Goal: Navigation & Orientation: Find specific page/section

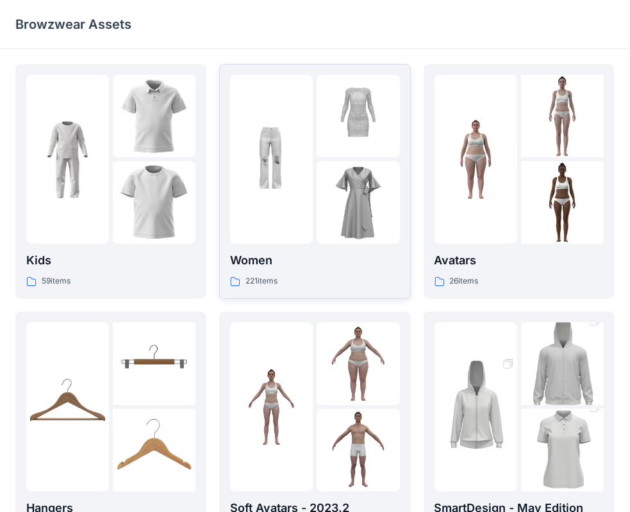
click at [291, 268] on p "Women" at bounding box center [314, 261] width 169 height 18
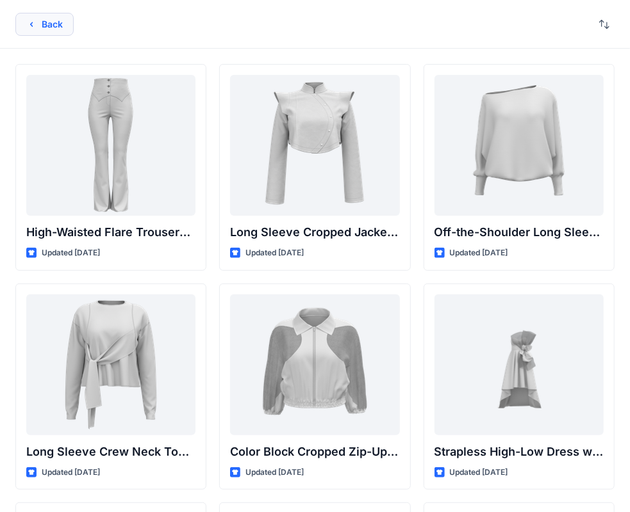
click at [36, 28] on icon "button" at bounding box center [31, 24] width 10 height 10
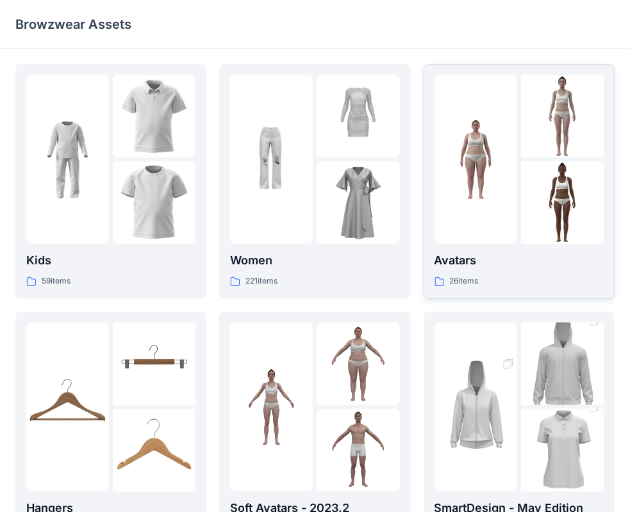
click at [479, 260] on p "Avatars" at bounding box center [518, 261] width 169 height 18
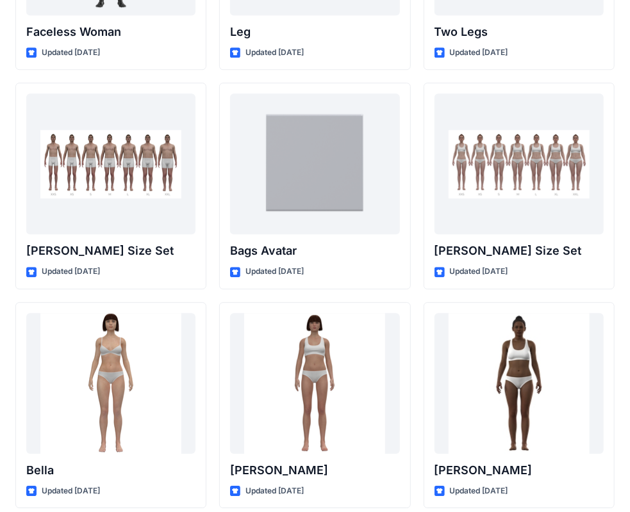
scroll to position [1303, 0]
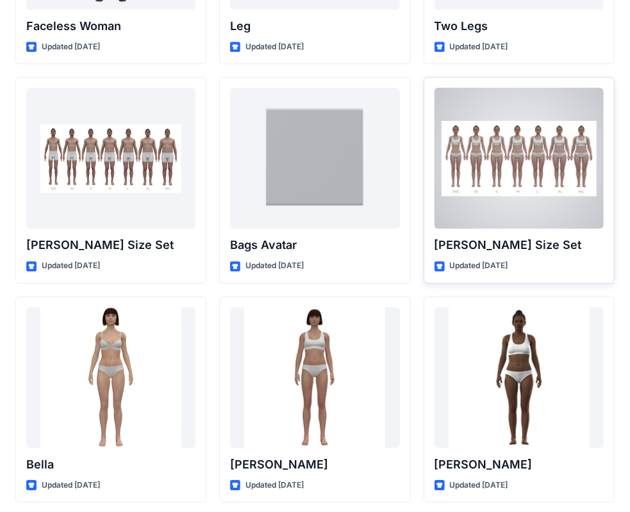
click at [520, 241] on p "[PERSON_NAME] Size Set" at bounding box center [518, 245] width 169 height 18
click at [529, 250] on p "[PERSON_NAME] Size Set" at bounding box center [518, 245] width 169 height 18
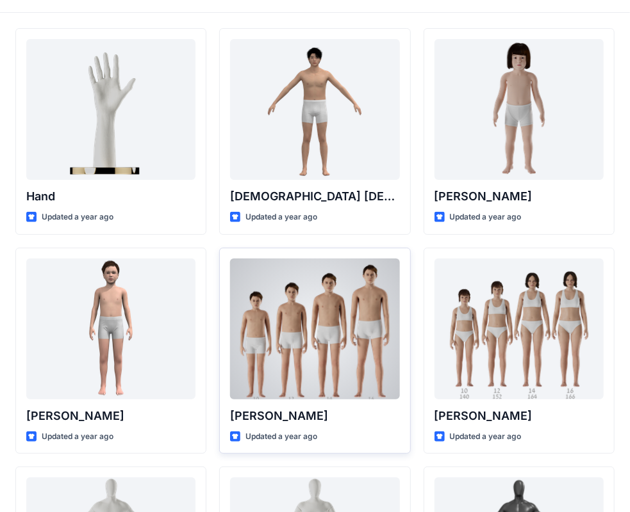
scroll to position [0, 0]
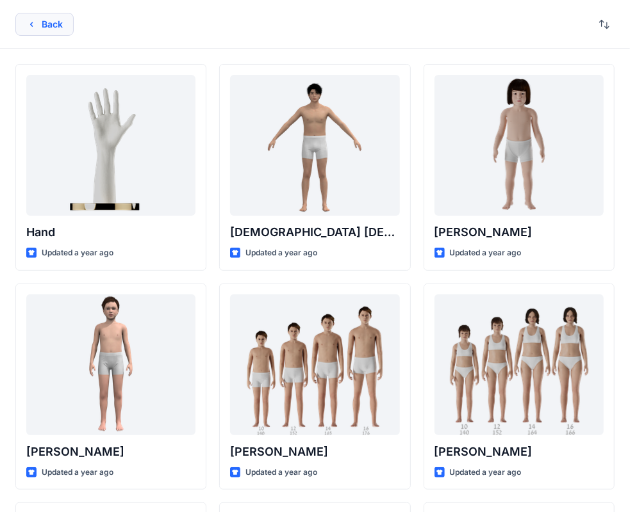
click at [37, 19] on button "Back" at bounding box center [44, 24] width 58 height 23
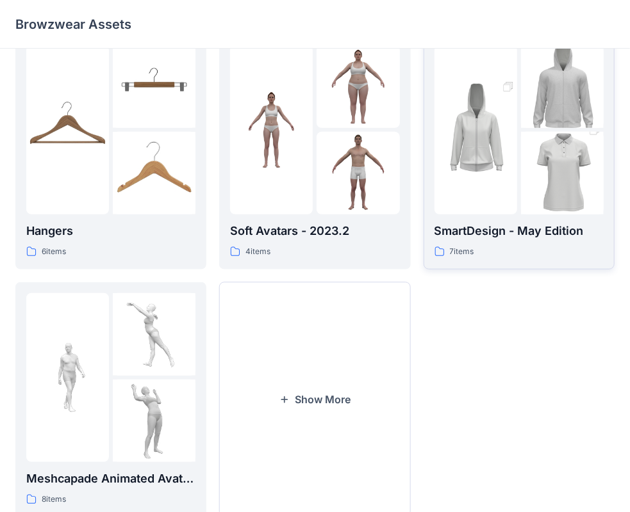
scroll to position [318, 0]
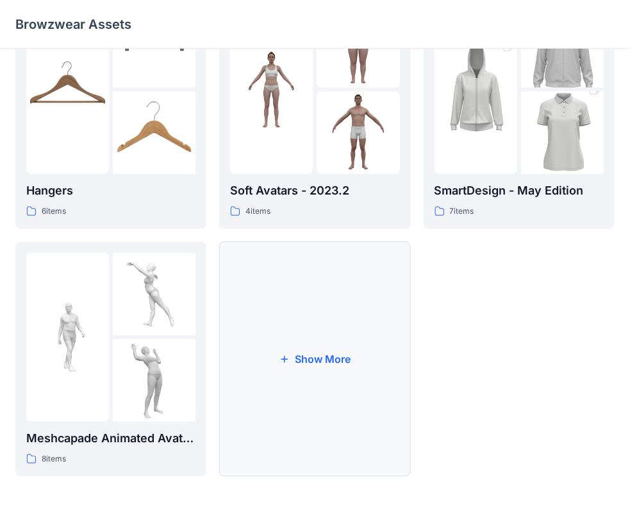
click at [348, 369] on button "Show More" at bounding box center [314, 359] width 191 height 235
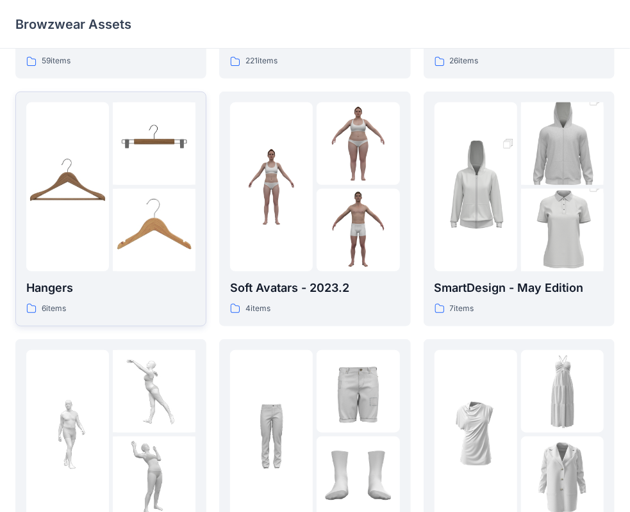
scroll to position [54, 0]
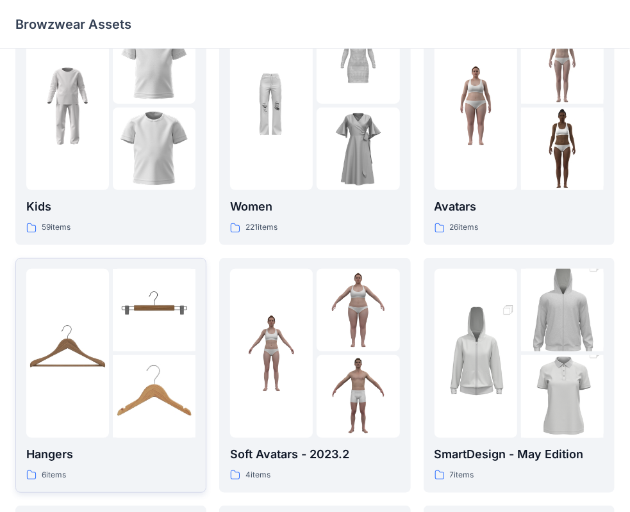
click at [123, 443] on div "Hangers 6 items" at bounding box center [110, 375] width 169 height 213
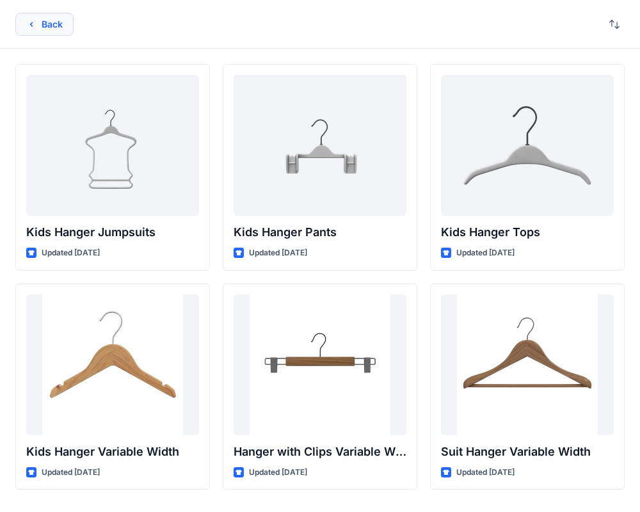
click at [42, 26] on button "Back" at bounding box center [44, 24] width 58 height 23
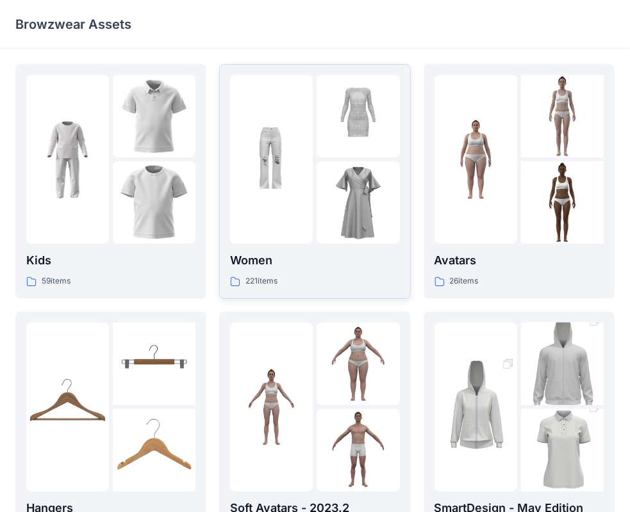
click at [257, 222] on div at bounding box center [271, 159] width 83 height 169
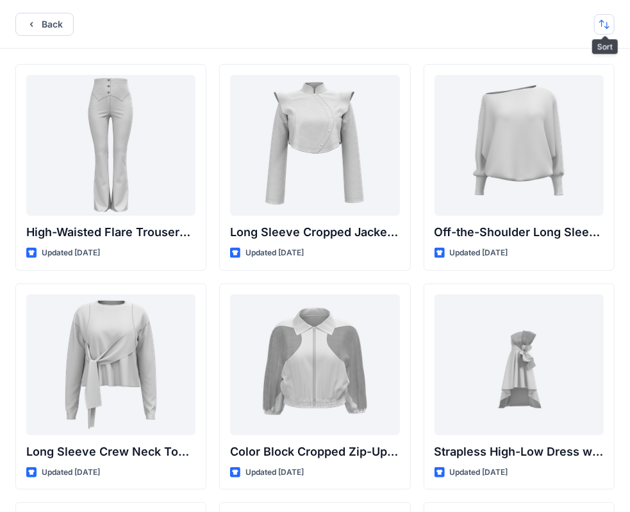
click at [603, 29] on button "button" at bounding box center [604, 24] width 20 height 20
click at [559, 83] on p "A to Z" at bounding box center [561, 84] width 81 height 13
click at [526, 88] on p "A to Z" at bounding box center [561, 84] width 81 height 13
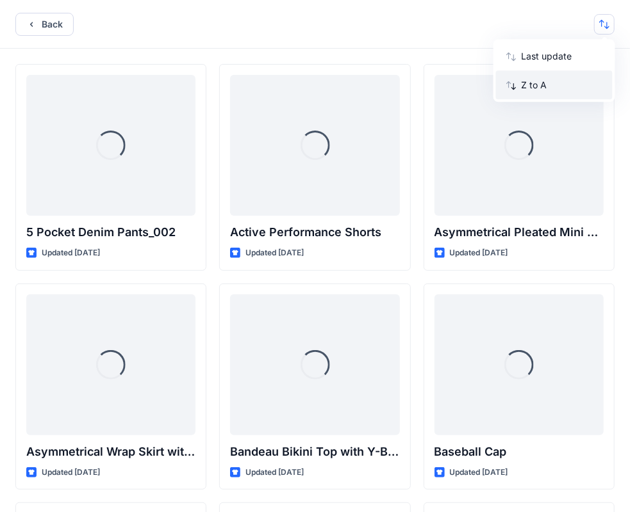
click at [526, 88] on p "Z to A" at bounding box center [561, 84] width 81 height 13
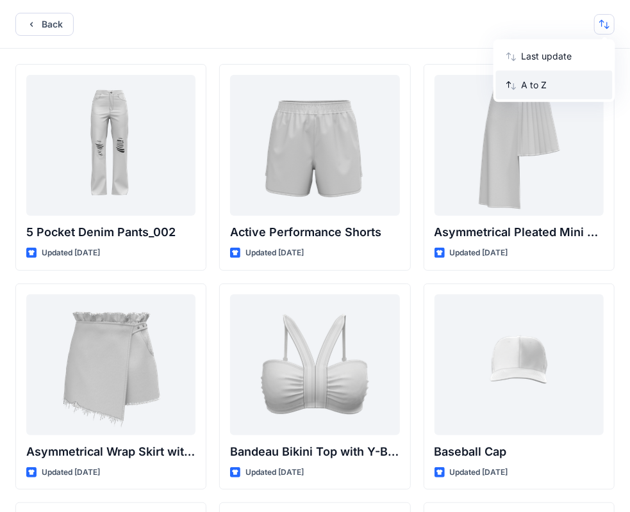
click at [532, 85] on p "A to Z" at bounding box center [561, 84] width 81 height 13
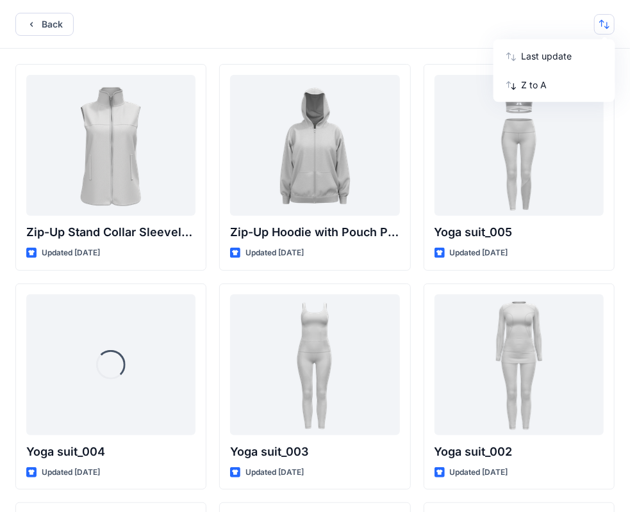
click at [346, 33] on div "Back Last update Z to A" at bounding box center [315, 24] width 630 height 49
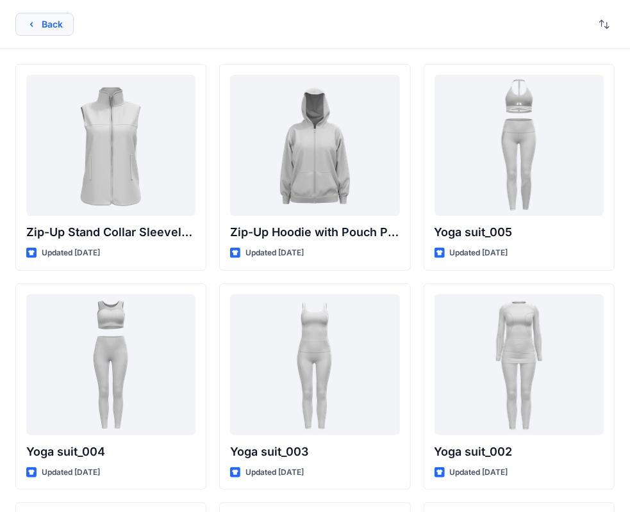
click at [60, 28] on button "Back" at bounding box center [44, 24] width 58 height 23
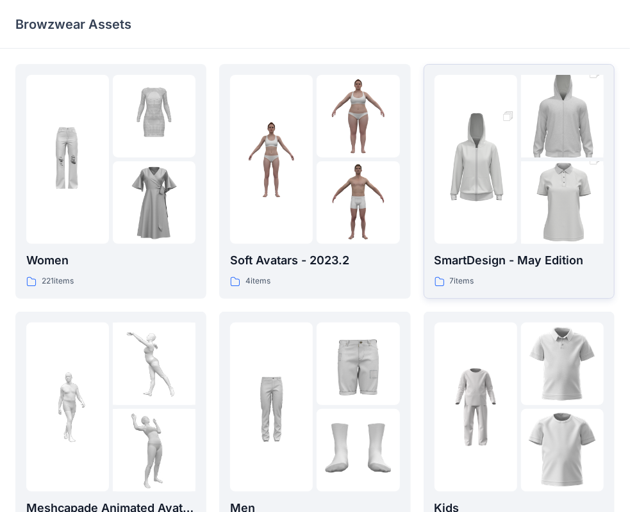
click at [502, 268] on p "SmartDesign - May Edition" at bounding box center [518, 261] width 169 height 18
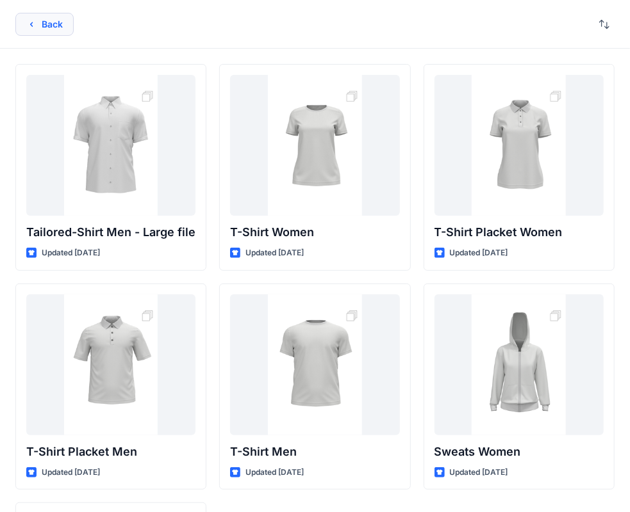
click at [40, 17] on button "Back" at bounding box center [44, 24] width 58 height 23
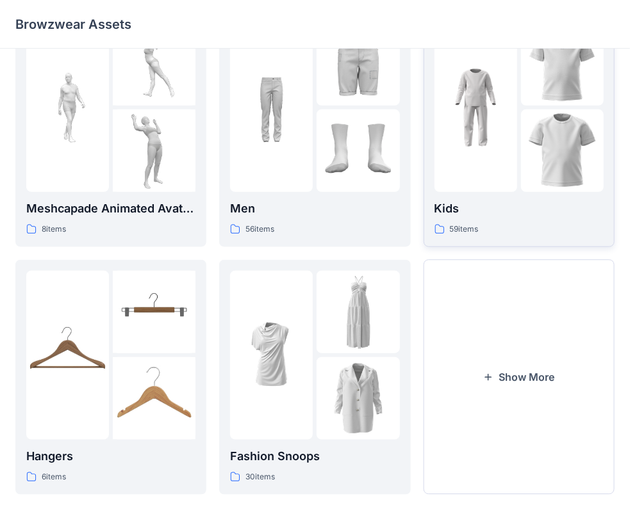
scroll to position [318, 0]
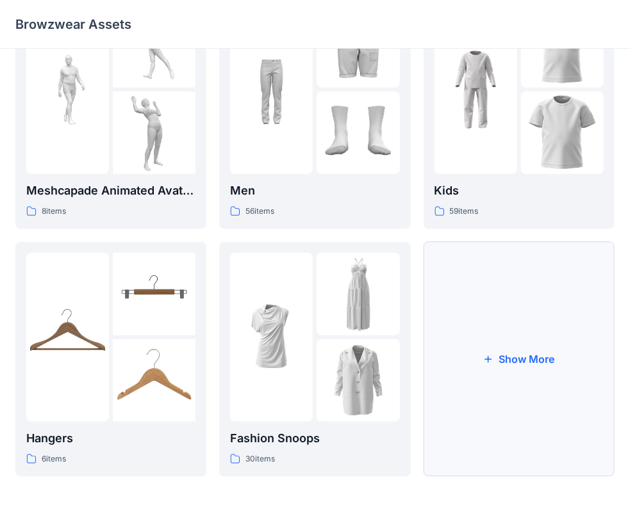
click at [511, 406] on button "Show More" at bounding box center [518, 359] width 191 height 235
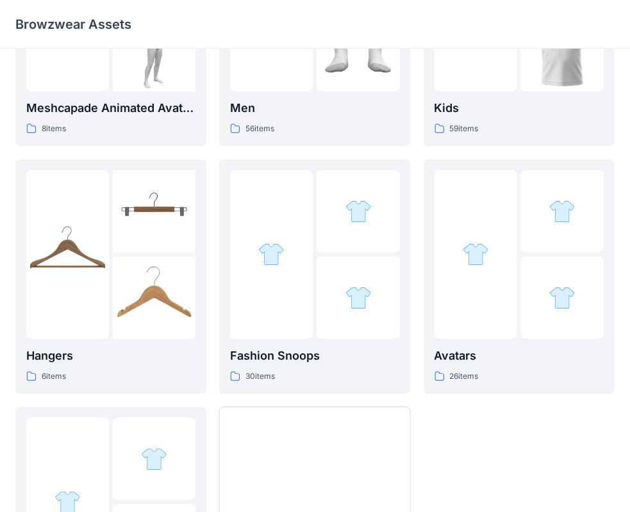
scroll to position [510, 0]
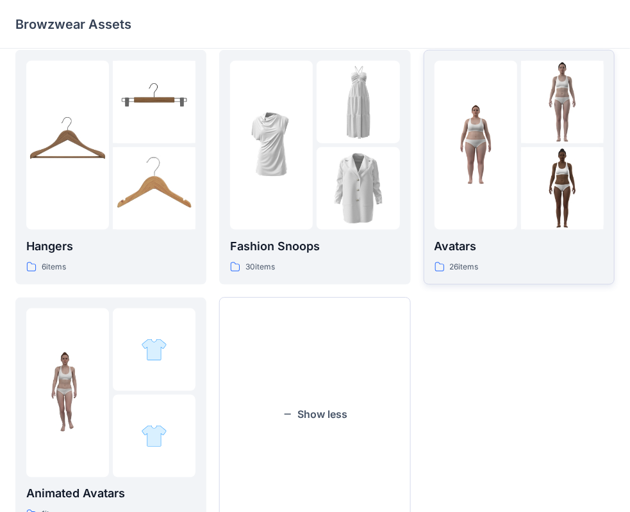
click at [467, 250] on p "Avatars" at bounding box center [518, 247] width 169 height 18
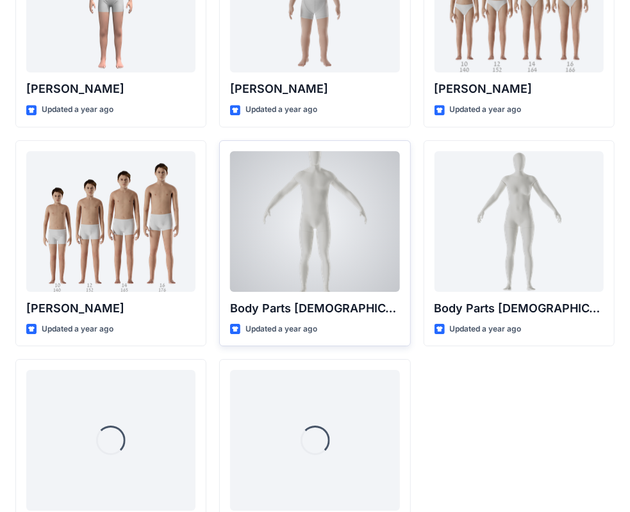
scroll to position [1524, 0]
